Goal: Information Seeking & Learning: Learn about a topic

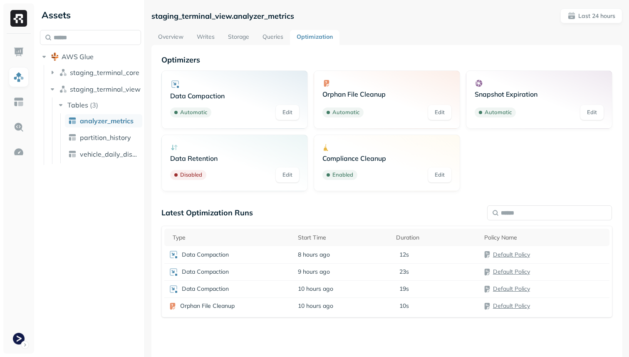
click at [168, 34] on link "Overview" at bounding box center [170, 37] width 39 height 15
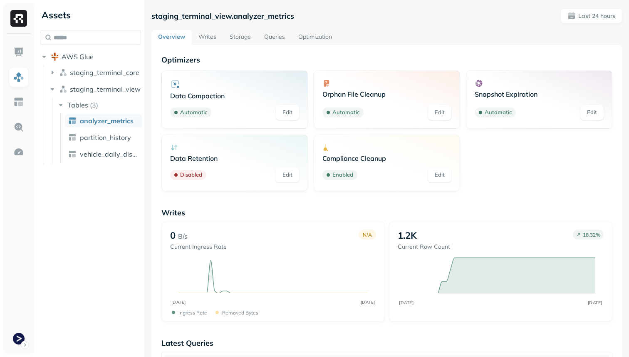
click at [315, 37] on link "Optimization" at bounding box center [315, 37] width 47 height 15
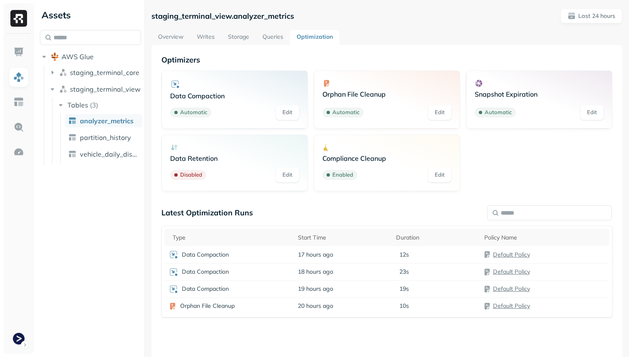
click at [185, 38] on link "Overview" at bounding box center [170, 37] width 39 height 15
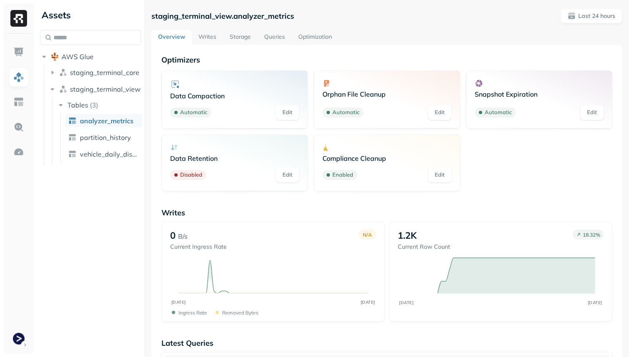
click at [199, 38] on link "Writes" at bounding box center [207, 37] width 31 height 15
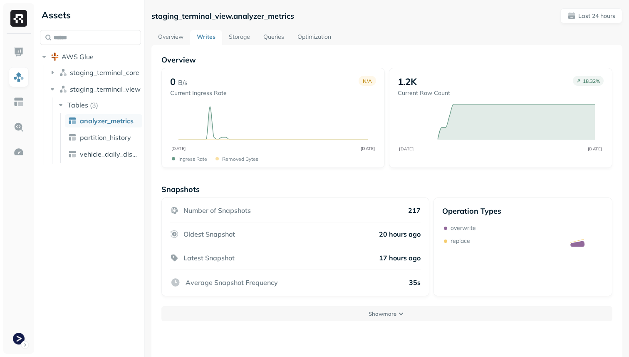
click at [180, 42] on link "Overview" at bounding box center [170, 37] width 39 height 15
